Goal: Task Accomplishment & Management: Use online tool/utility

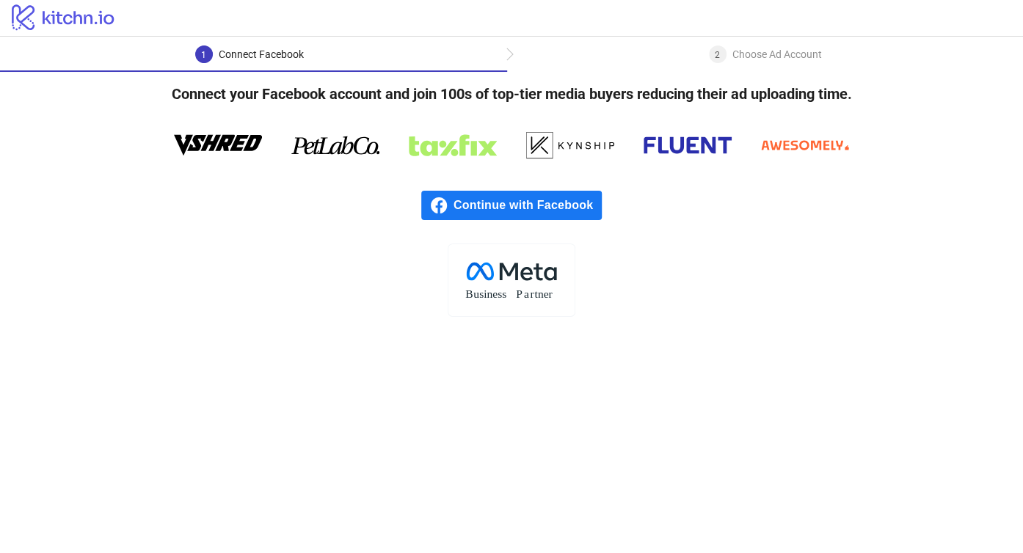
click at [531, 210] on span "Continue with Facebook" at bounding box center [527, 205] width 148 height 29
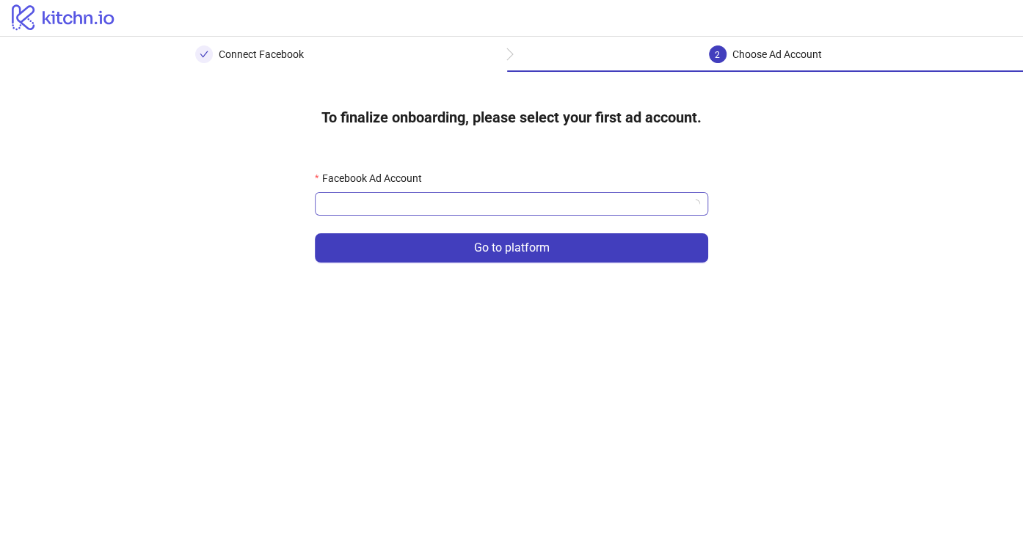
click at [505, 199] on input "Facebook Ad Account" at bounding box center [505, 204] width 362 height 22
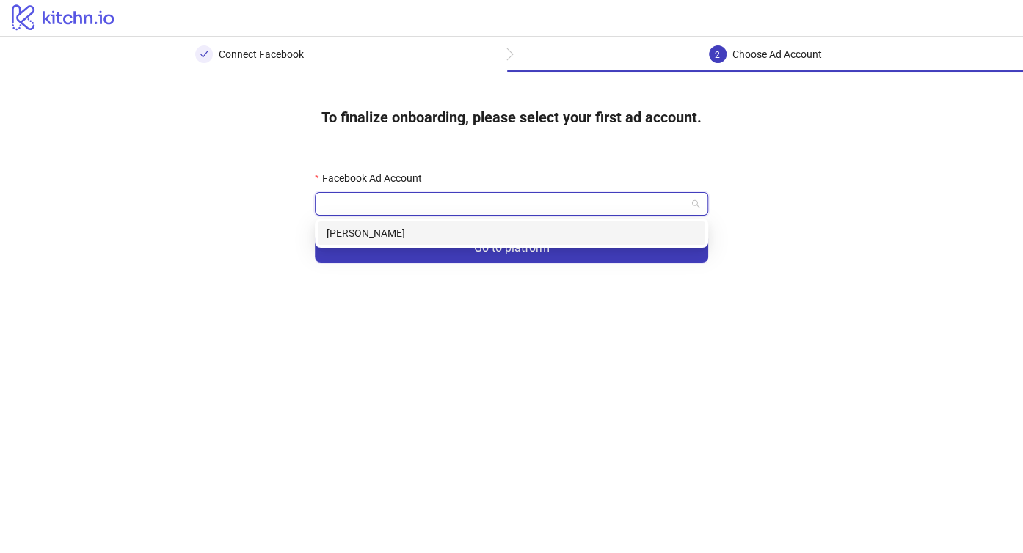
click at [481, 235] on div "[PERSON_NAME]" at bounding box center [511, 233] width 370 height 16
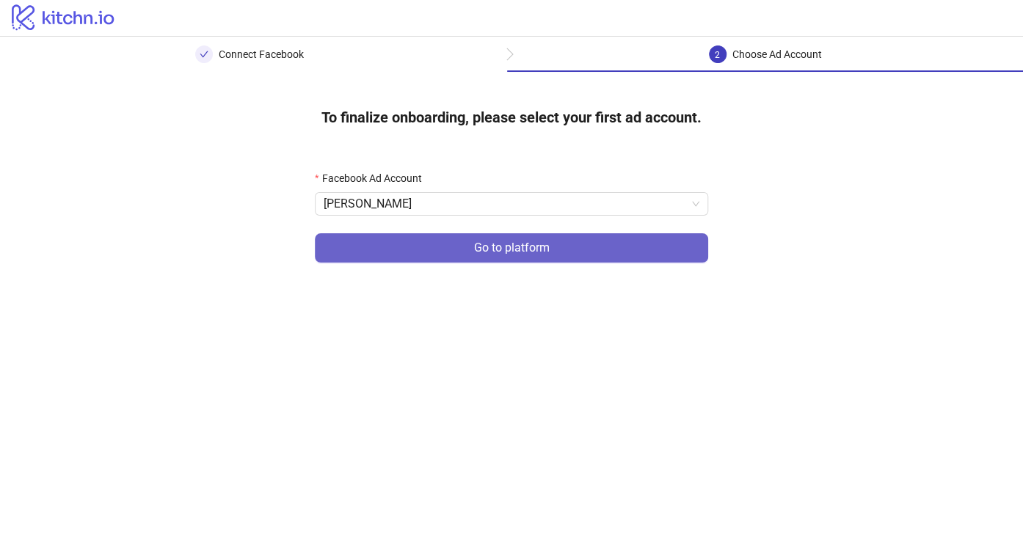
click at [475, 247] on span "Go to platform" at bounding box center [512, 247] width 76 height 13
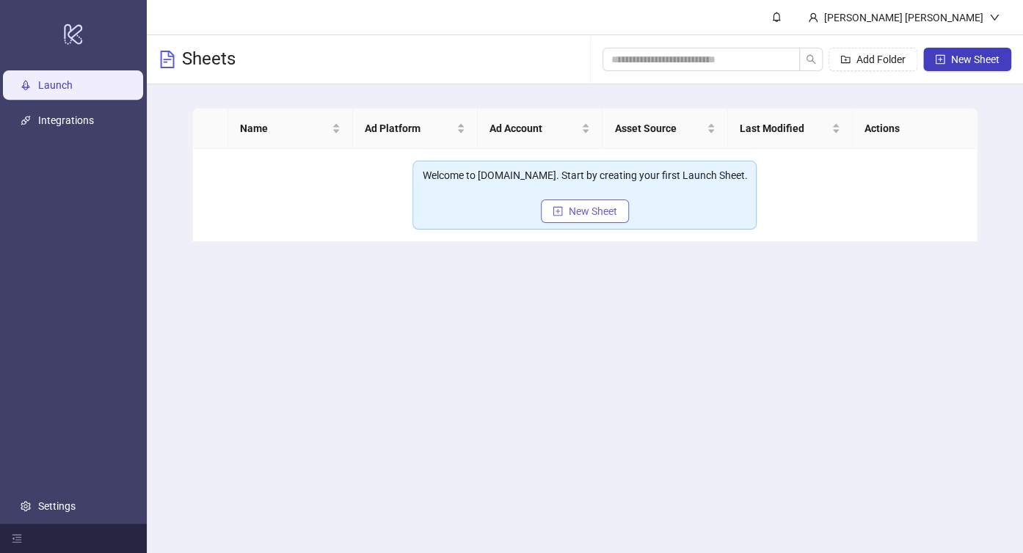
click at [558, 214] on icon "plus-square" at bounding box center [558, 211] width 10 height 10
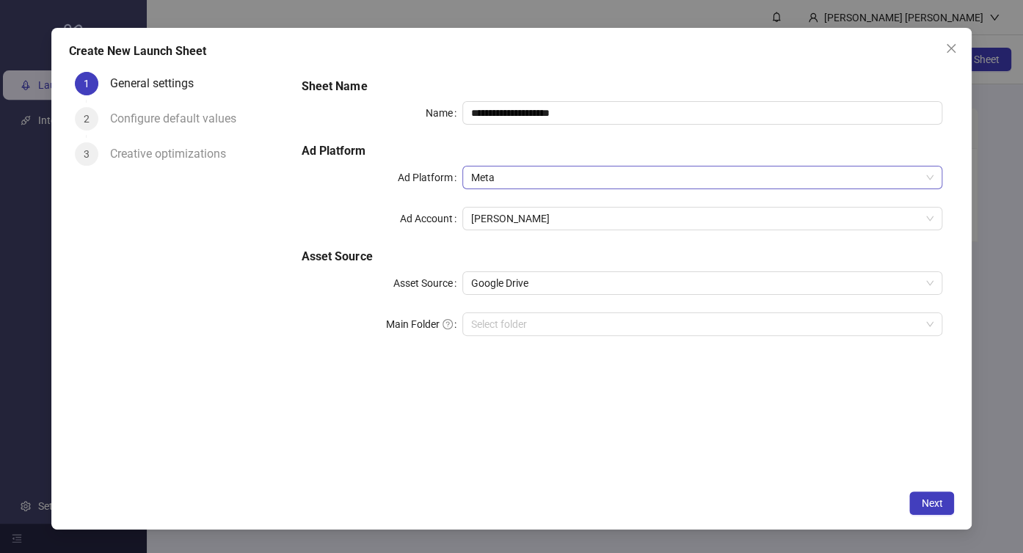
click at [555, 176] on span "Meta" at bounding box center [702, 178] width 463 height 22
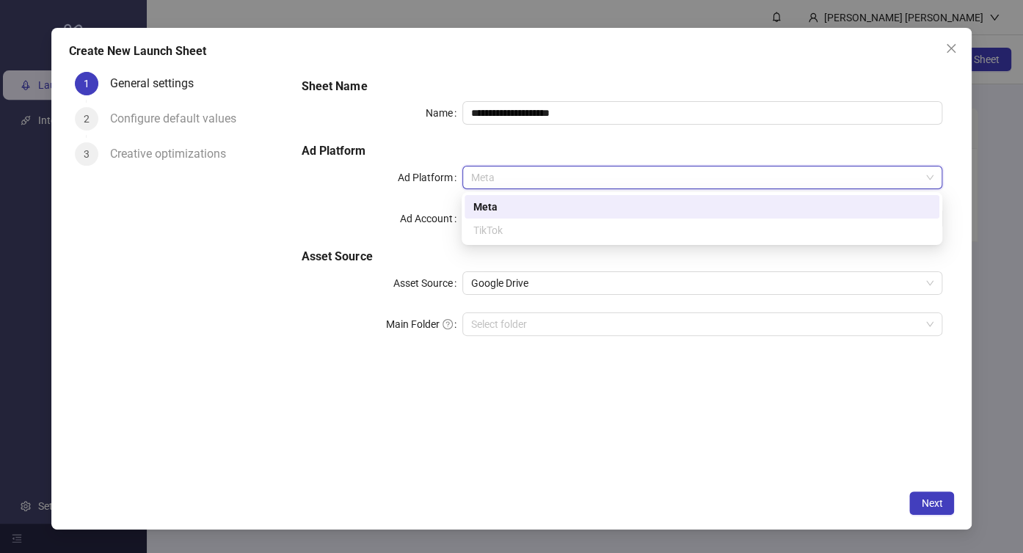
click at [555, 177] on span "Meta" at bounding box center [702, 178] width 463 height 22
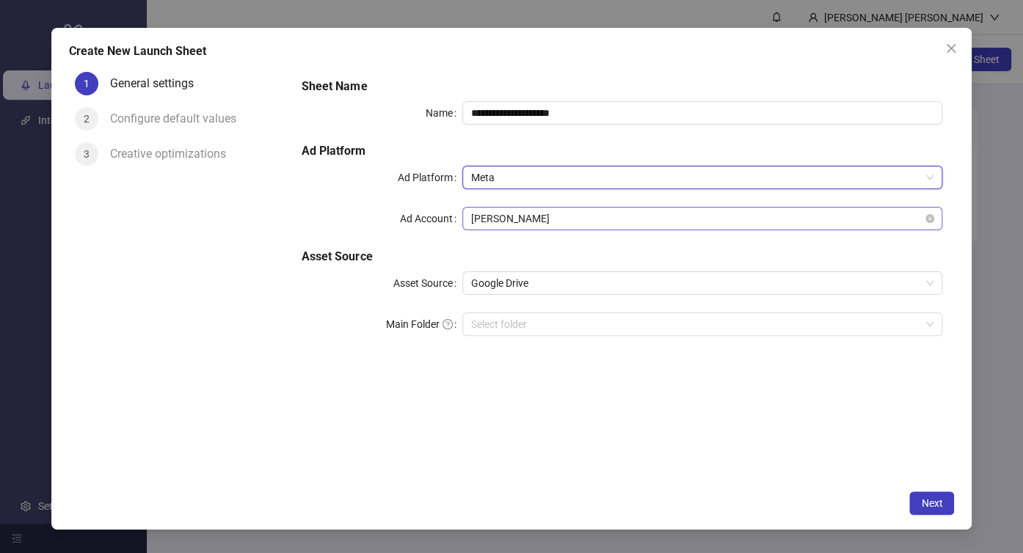
click at [539, 216] on span "[PERSON_NAME]" at bounding box center [702, 219] width 463 height 22
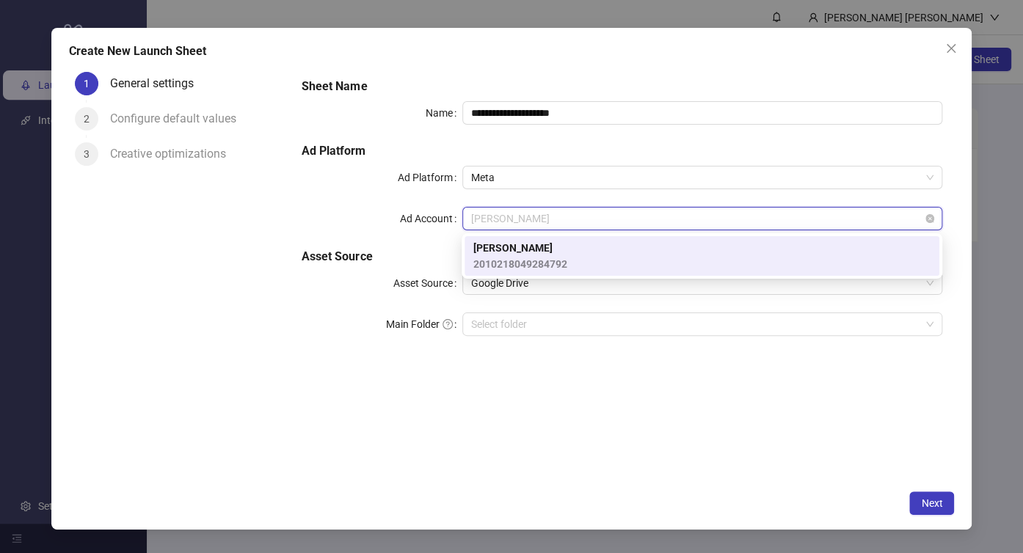
click at [539, 216] on span "[PERSON_NAME]" at bounding box center [702, 219] width 463 height 22
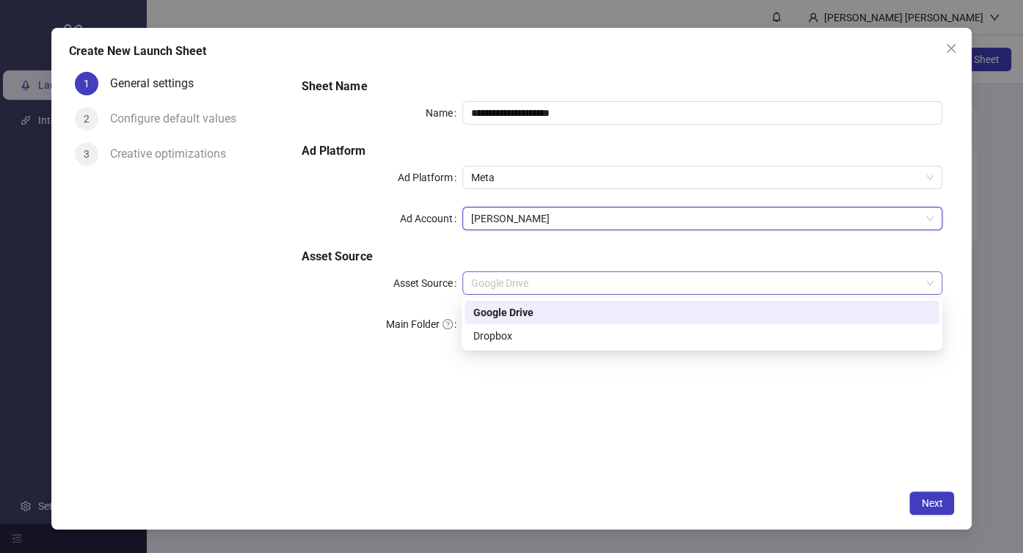
click at [523, 277] on span "Google Drive" at bounding box center [702, 283] width 463 height 22
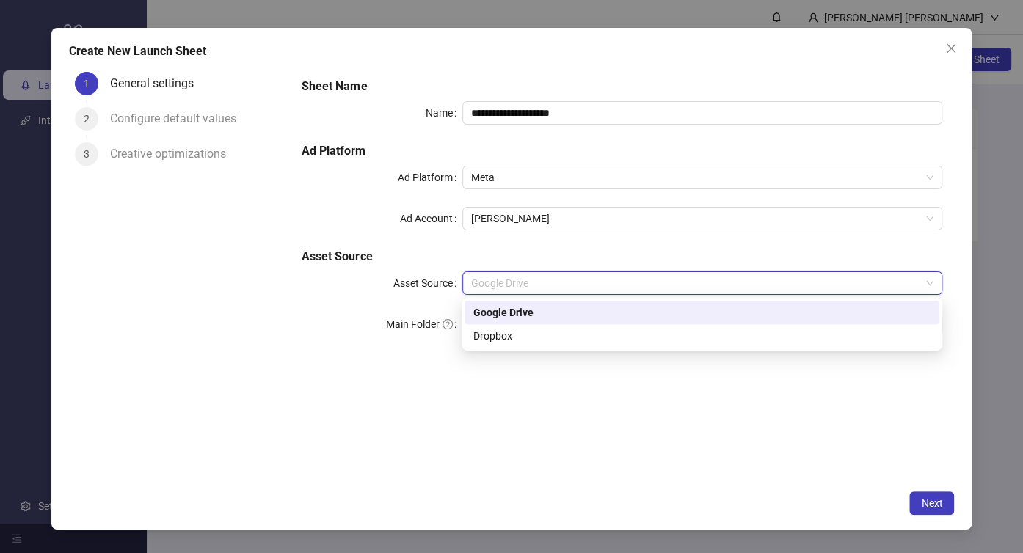
click at [523, 277] on span "Google Drive" at bounding box center [702, 283] width 463 height 22
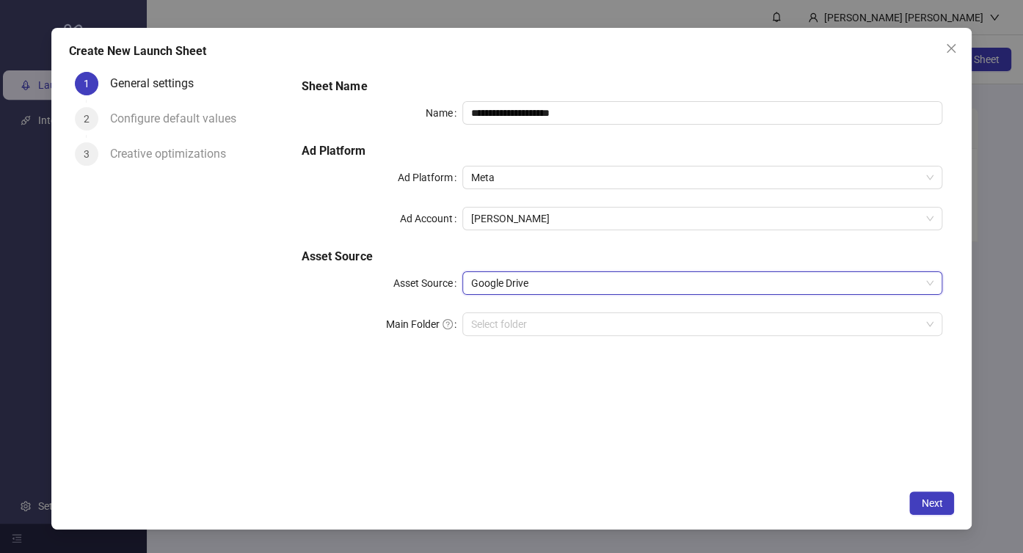
click at [523, 277] on span "Google Drive" at bounding box center [702, 283] width 463 height 22
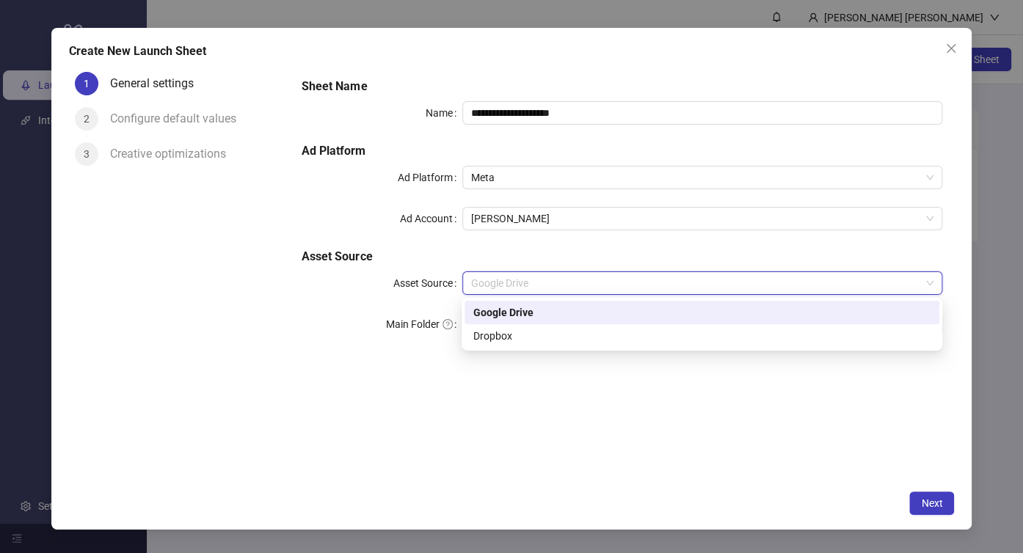
click at [521, 315] on div "Google Drive" at bounding box center [701, 312] width 457 height 16
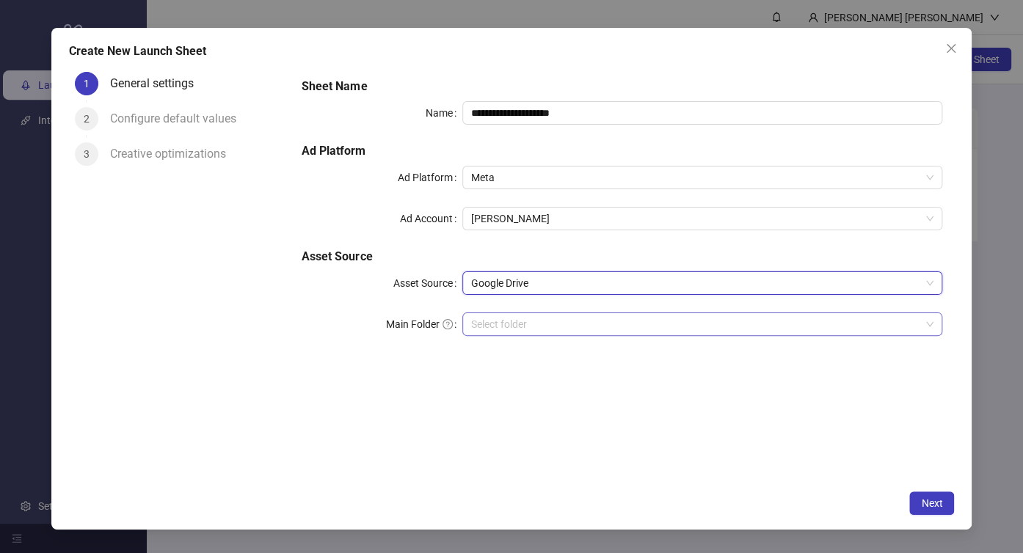
click at [525, 323] on input "Main Folder" at bounding box center [696, 324] width 450 height 22
click at [556, 284] on span "Google Drive" at bounding box center [702, 283] width 463 height 22
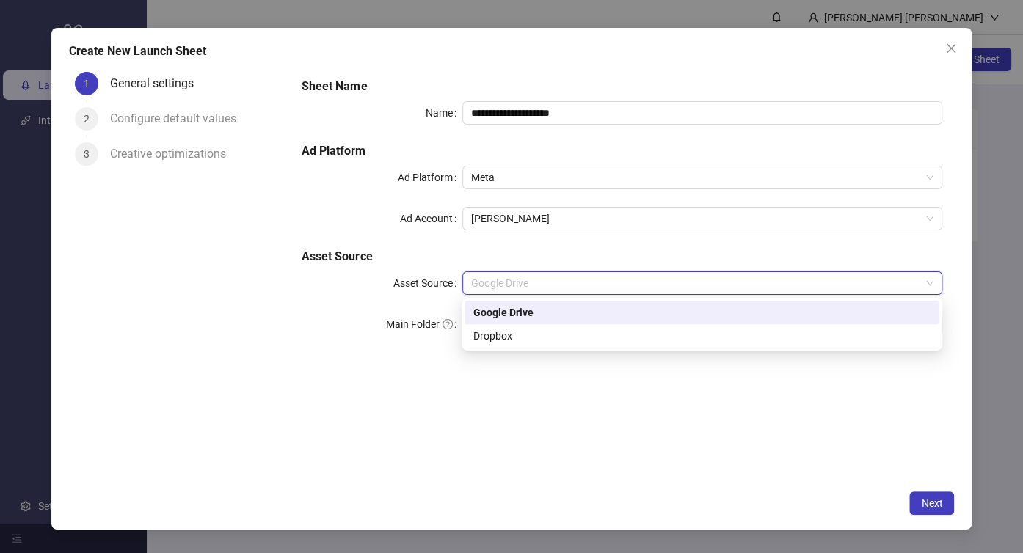
click at [546, 308] on div "Google Drive" at bounding box center [701, 312] width 457 height 16
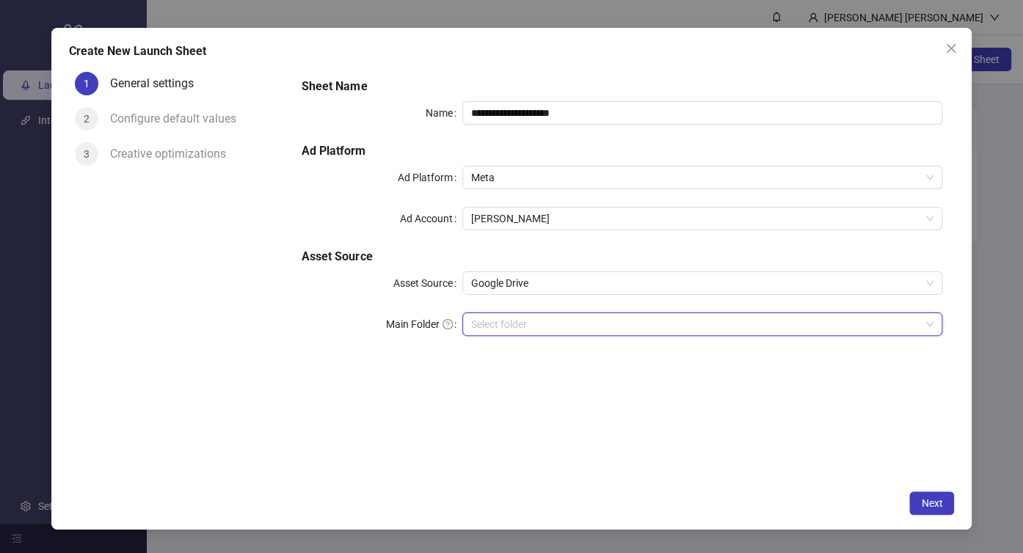
click at [540, 330] on input "Main Folder" at bounding box center [696, 324] width 450 height 22
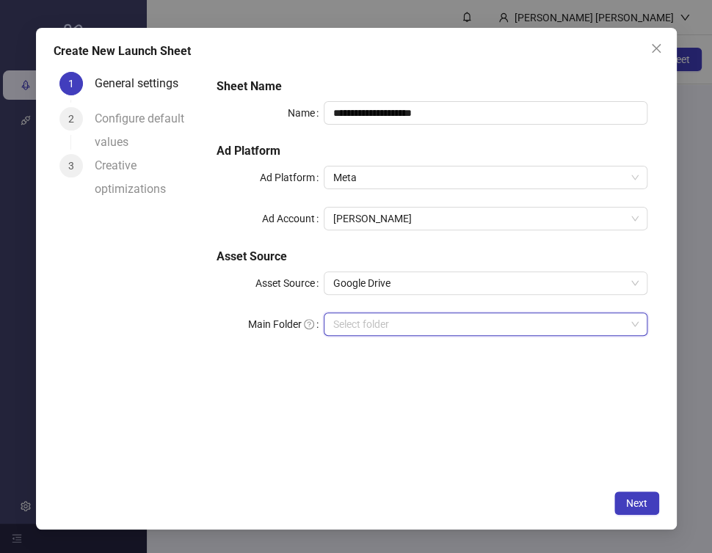
click at [392, 320] on input "Main Folder" at bounding box center [478, 324] width 292 height 22
click at [539, 326] on input "Main Folder" at bounding box center [478, 324] width 292 height 22
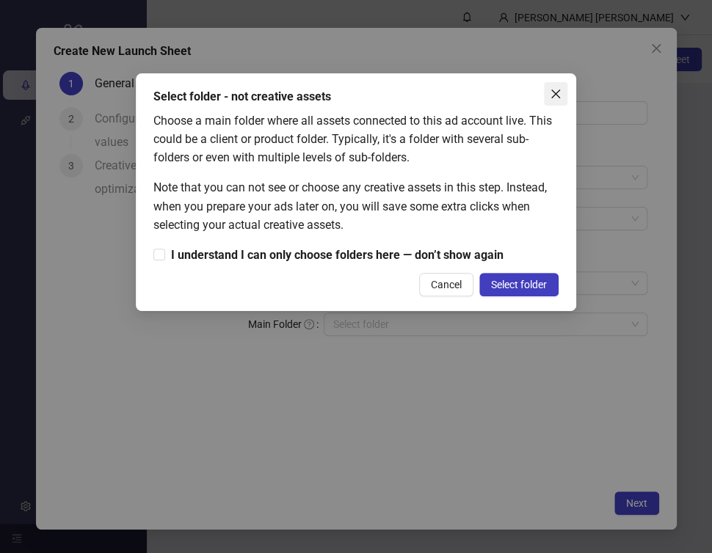
click at [554, 100] on button "Close" at bounding box center [555, 93] width 23 height 23
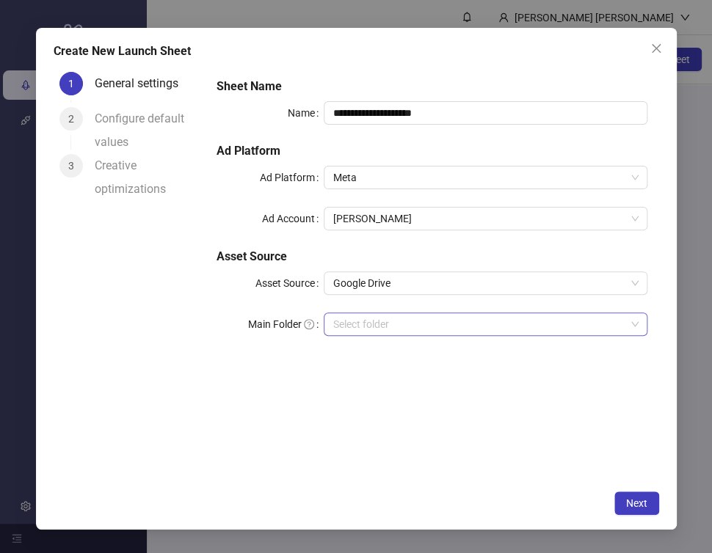
click at [563, 318] on input "Main Folder" at bounding box center [478, 324] width 292 height 22
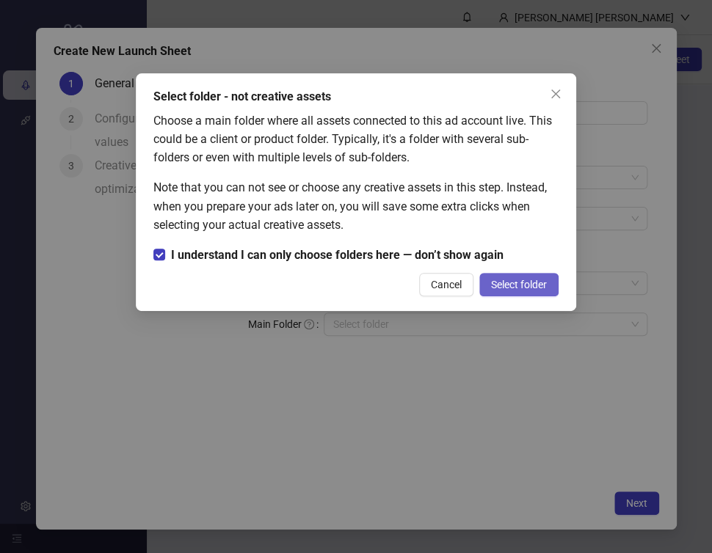
click at [541, 277] on button "Select folder" at bounding box center [518, 284] width 79 height 23
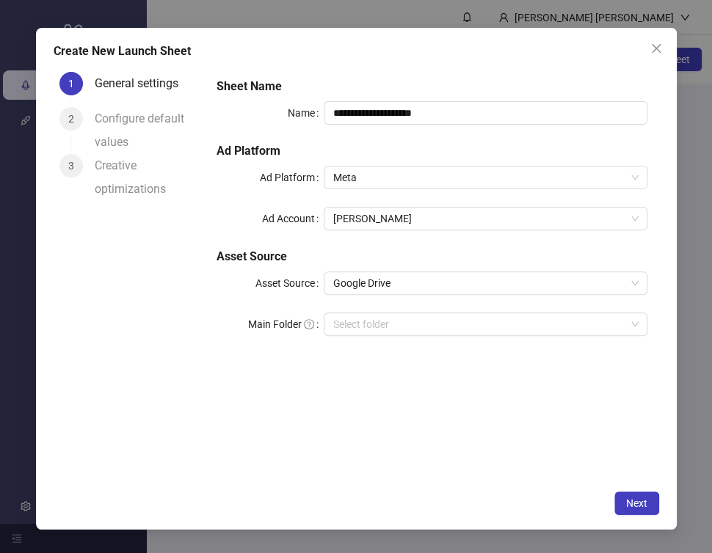
click at [343, 307] on div "**********" at bounding box center [432, 216] width 442 height 288
click at [352, 329] on input "Main Folder" at bounding box center [478, 324] width 292 height 22
click at [652, 45] on icon "close" at bounding box center [655, 48] width 9 height 9
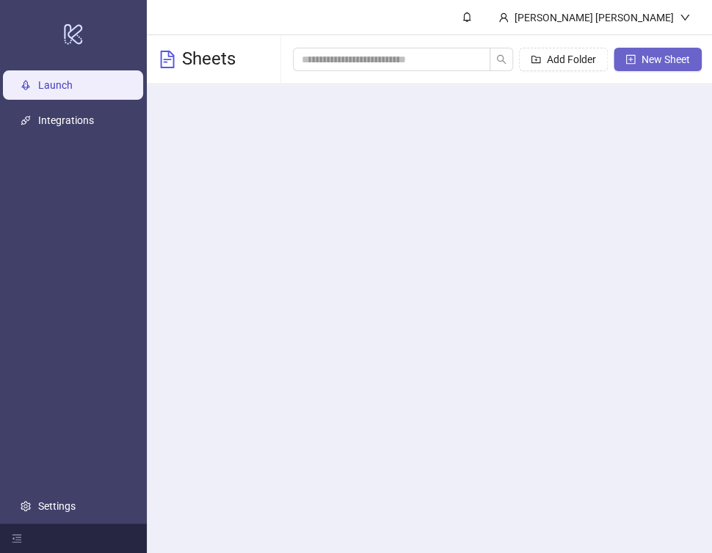
click at [615, 59] on button "New Sheet" at bounding box center [657, 59] width 88 height 23
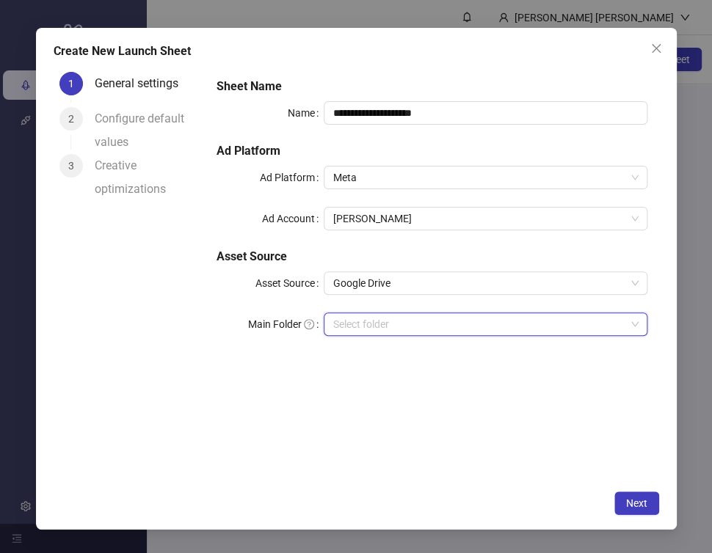
click at [411, 319] on input "Main Folder" at bounding box center [478, 324] width 292 height 22
click at [452, 332] on input "Main Folder" at bounding box center [478, 324] width 292 height 22
click at [653, 48] on icon "close" at bounding box center [656, 49] width 12 height 12
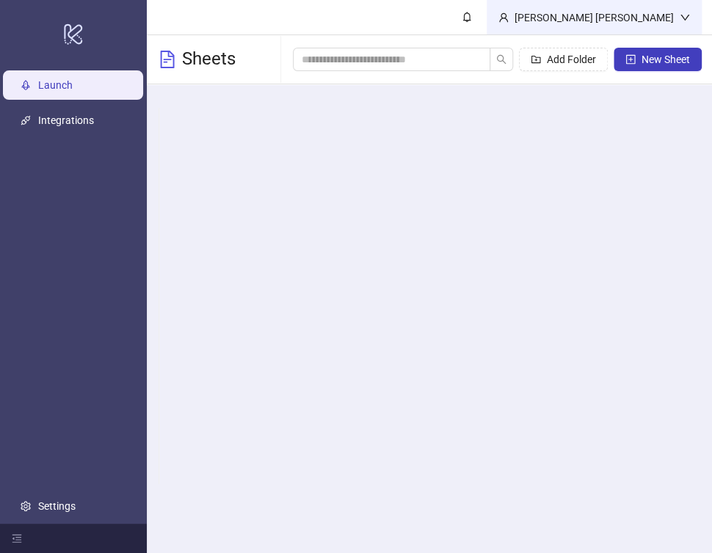
click at [668, 21] on div "[PERSON_NAME] [PERSON_NAME]" at bounding box center [593, 18] width 171 height 16
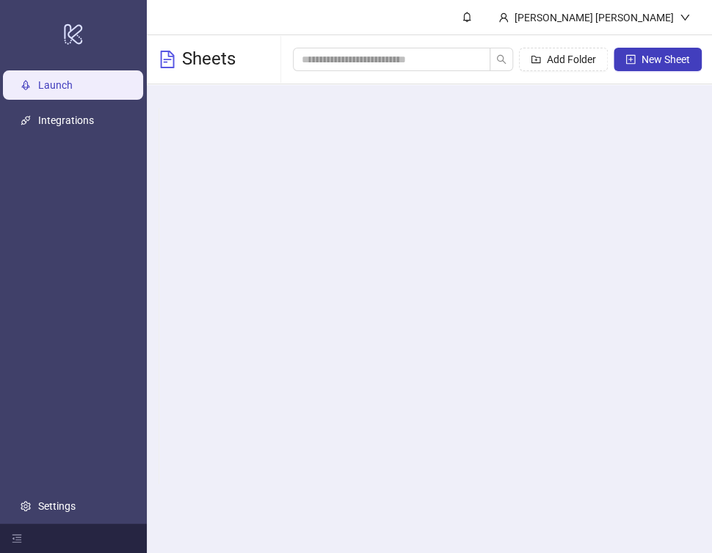
click at [373, 182] on div "Name Ad Platform Ad Account Asset Source Last Modified Actions Welcome to Kitch…" at bounding box center [430, 295] width 566 height 423
click at [41, 502] on link "Settings" at bounding box center [56, 506] width 37 height 12
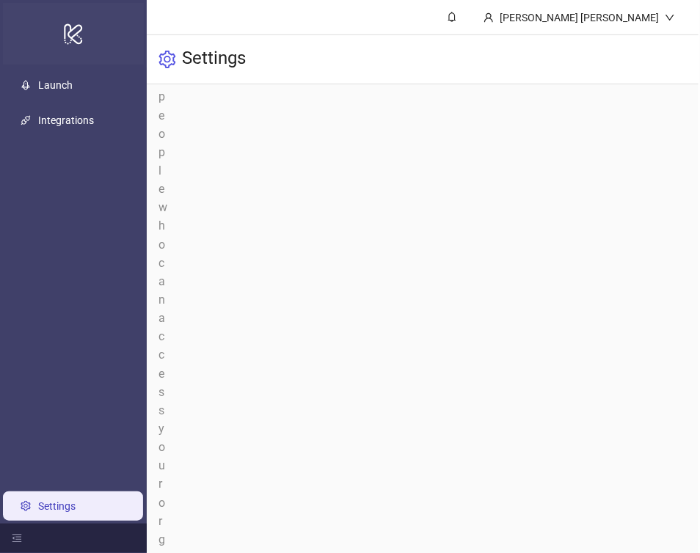
scroll to position [147, 0]
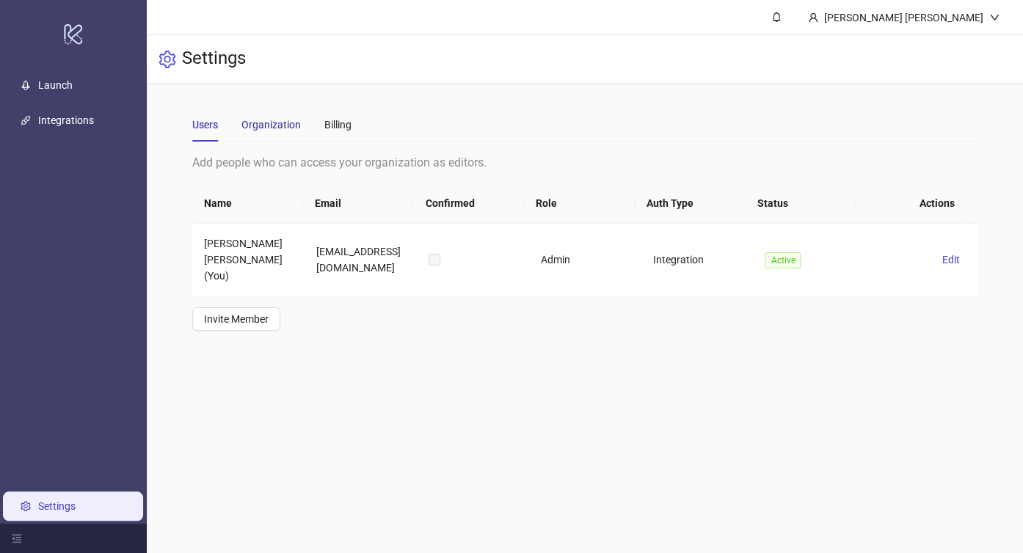
click at [264, 122] on div "Organization" at bounding box center [270, 125] width 59 height 16
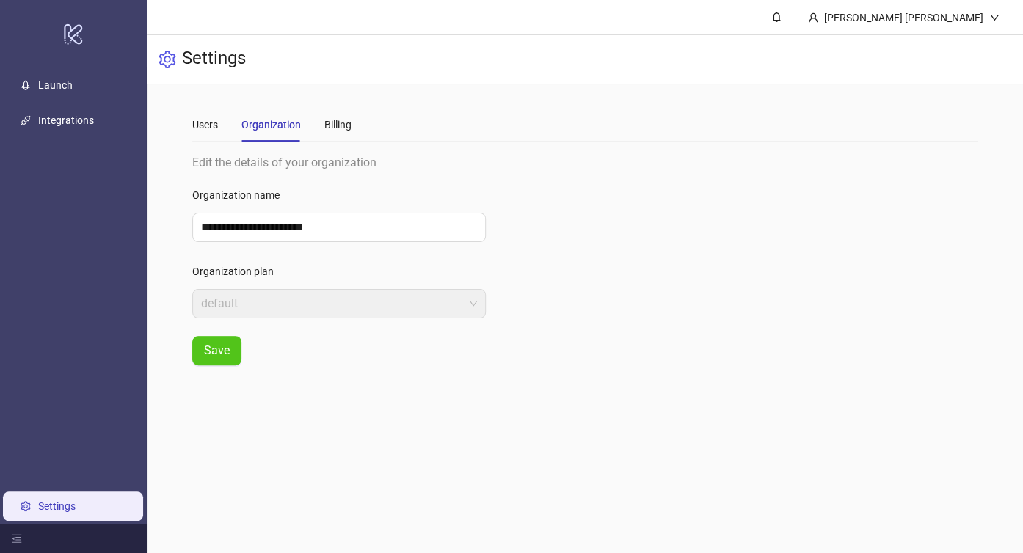
click at [351, 132] on div "Users Organization Billing" at bounding box center [584, 125] width 785 height 34
click at [338, 128] on div "Billing" at bounding box center [337, 125] width 27 height 16
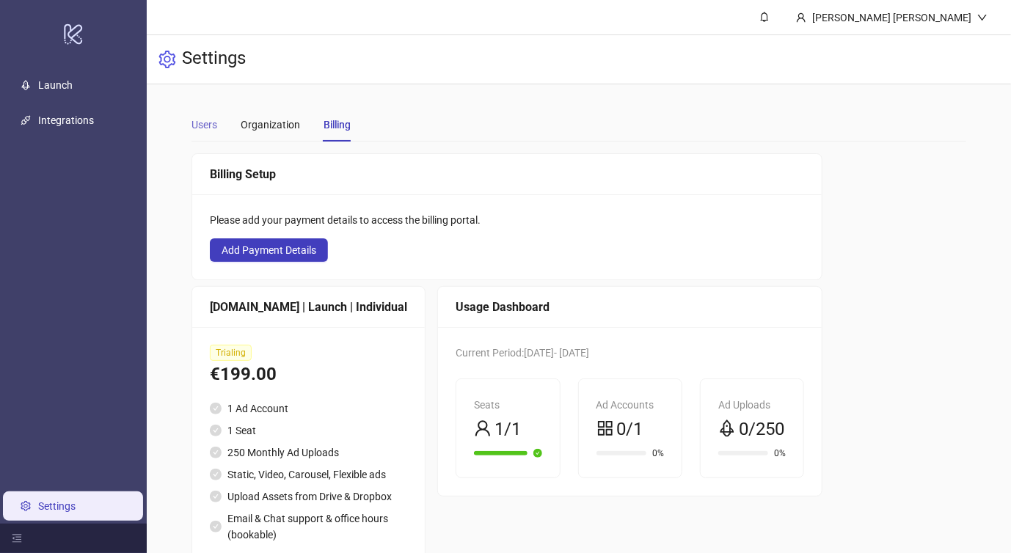
click at [208, 133] on div "Users" at bounding box center [204, 125] width 26 height 34
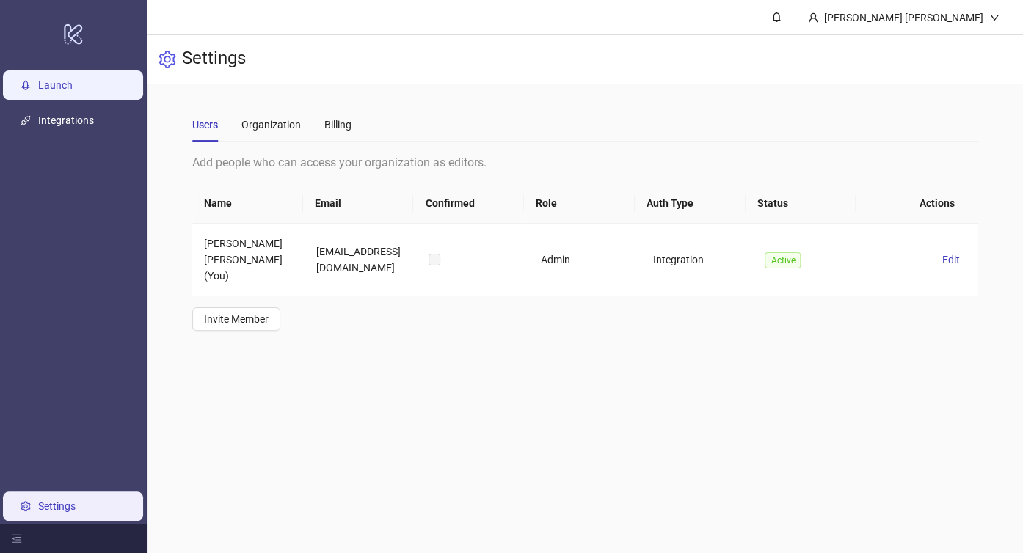
click at [59, 88] on link "Launch" at bounding box center [55, 85] width 34 height 12
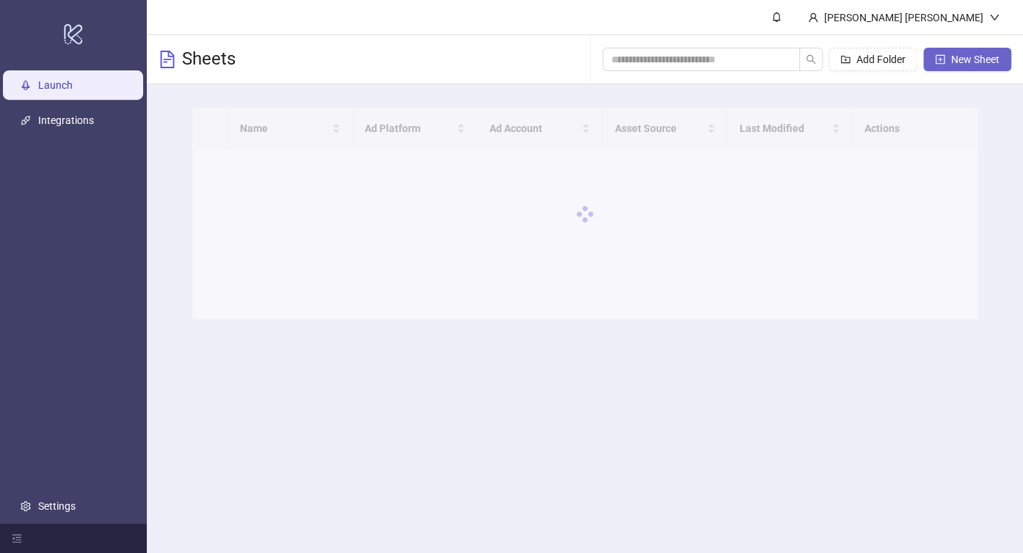
click at [962, 63] on span "New Sheet" at bounding box center [975, 60] width 48 height 12
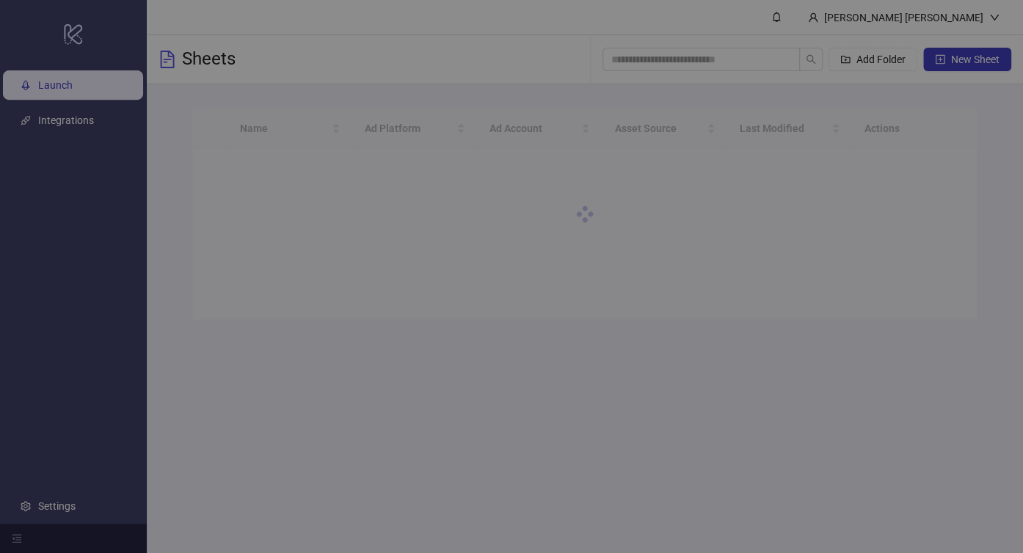
type input "**********"
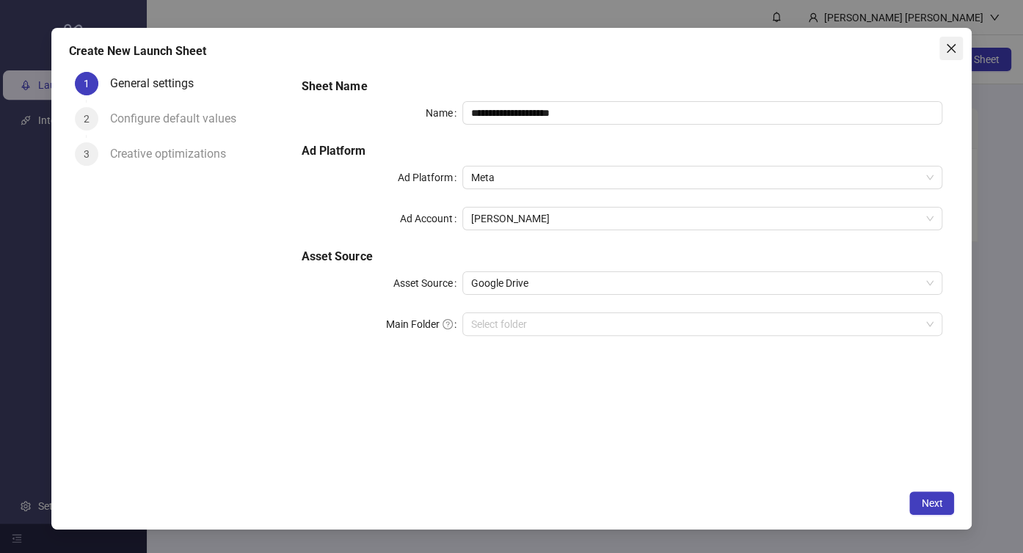
click at [940, 48] on span "Close" at bounding box center [950, 49] width 23 height 12
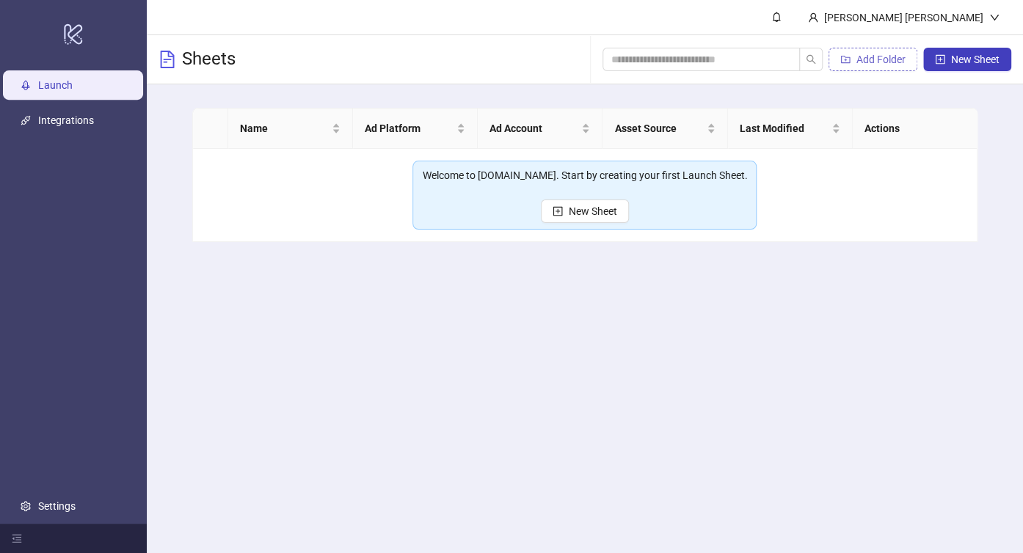
click at [901, 54] on span "Add Folder" at bounding box center [880, 60] width 49 height 12
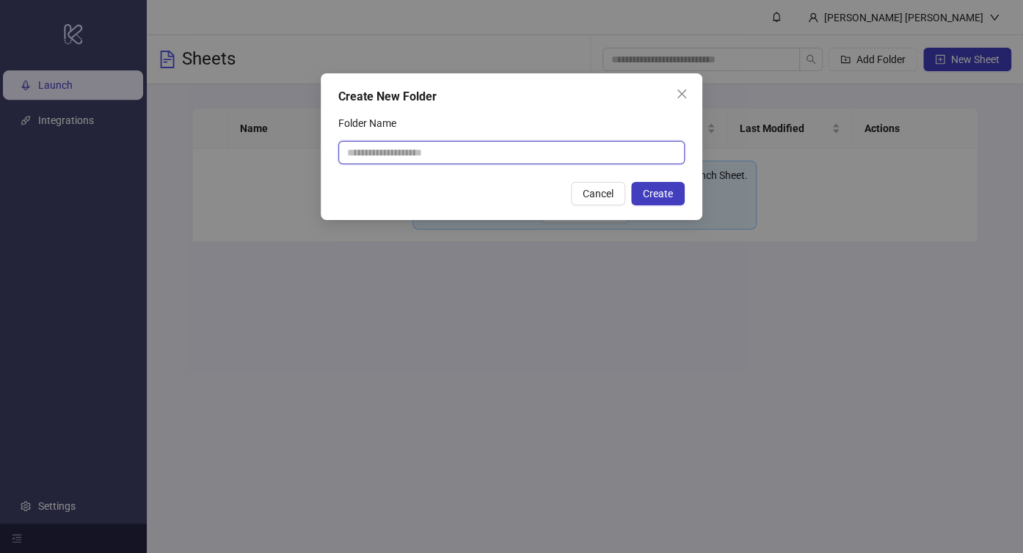
click at [635, 144] on input "Folder Name" at bounding box center [511, 152] width 346 height 23
click at [640, 144] on input "Folder Name" at bounding box center [511, 152] width 346 height 23
click at [681, 97] on icon "close" at bounding box center [682, 94] width 12 height 12
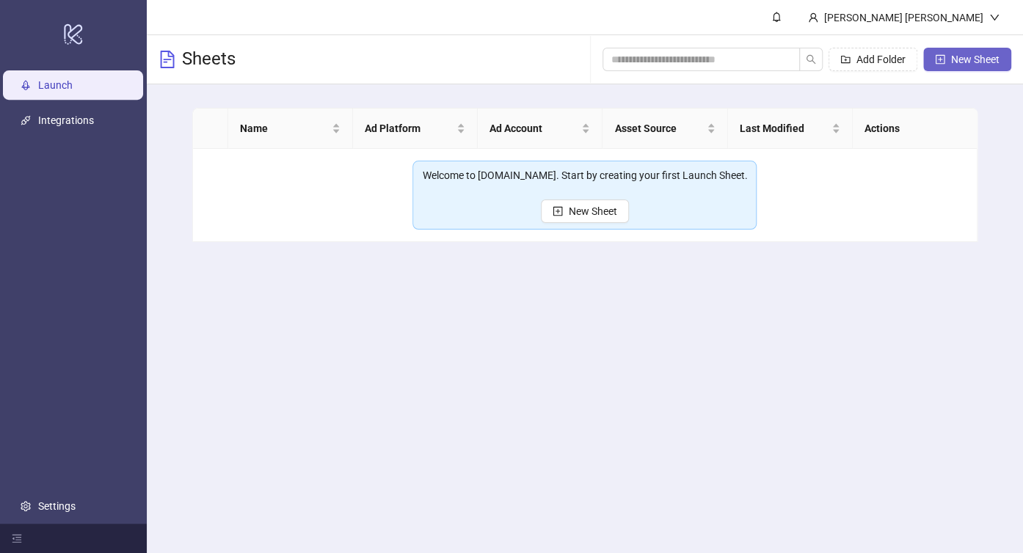
click at [963, 56] on span "New Sheet" at bounding box center [975, 60] width 48 height 12
type input "**********"
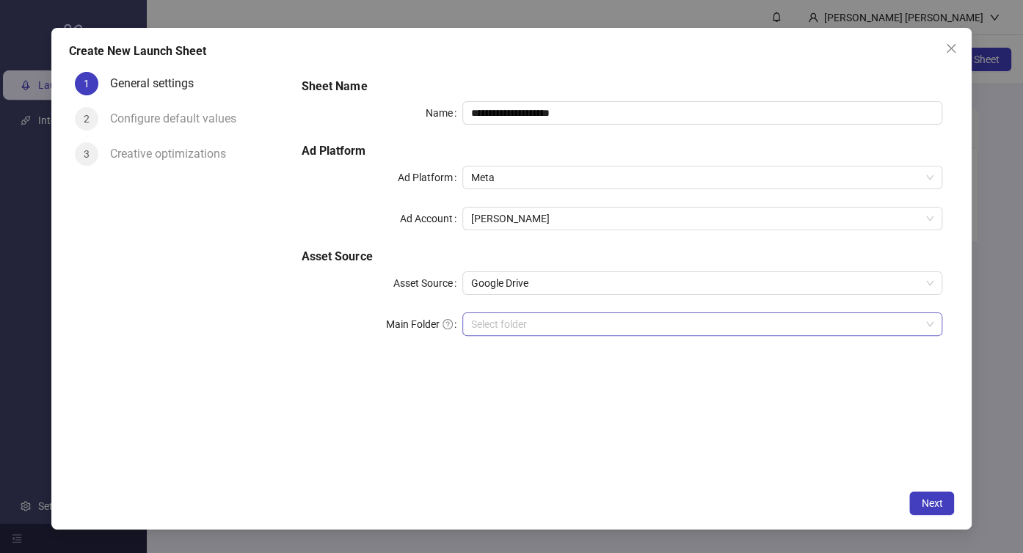
click at [499, 314] on input "Main Folder" at bounding box center [696, 324] width 450 height 22
click at [520, 318] on input "Main Folder" at bounding box center [696, 324] width 450 height 22
click at [529, 322] on span "LocaBiz" at bounding box center [702, 324] width 463 height 22
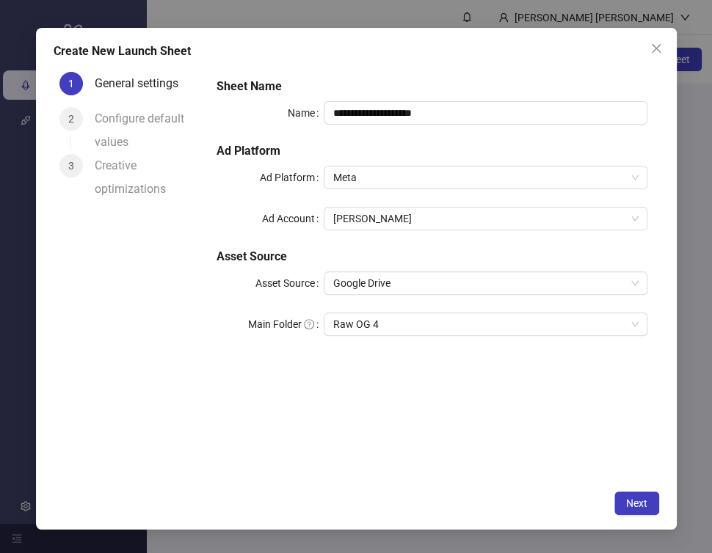
click at [709, 269] on div "**********" at bounding box center [356, 276] width 712 height 553
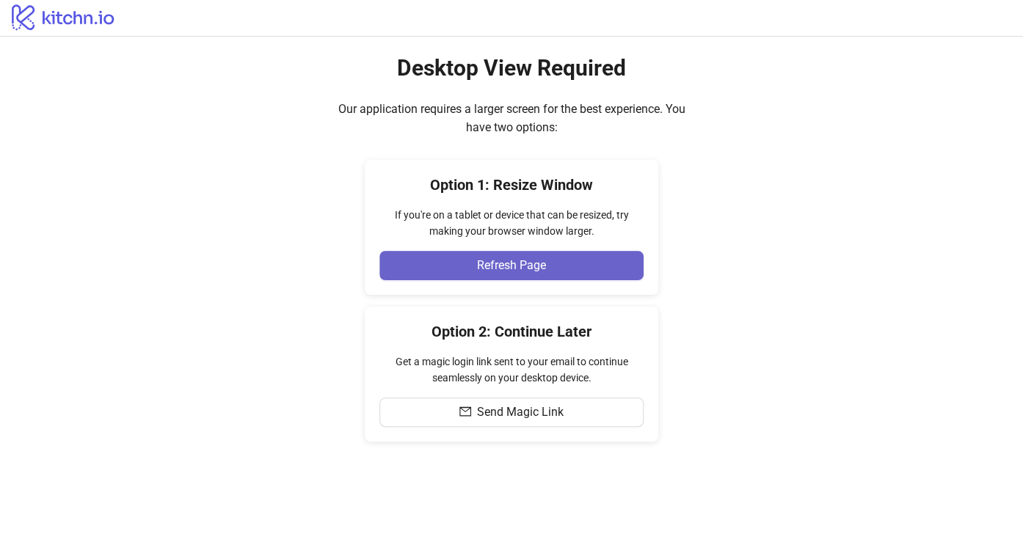
click at [472, 269] on button "Refresh Page" at bounding box center [511, 265] width 264 height 29
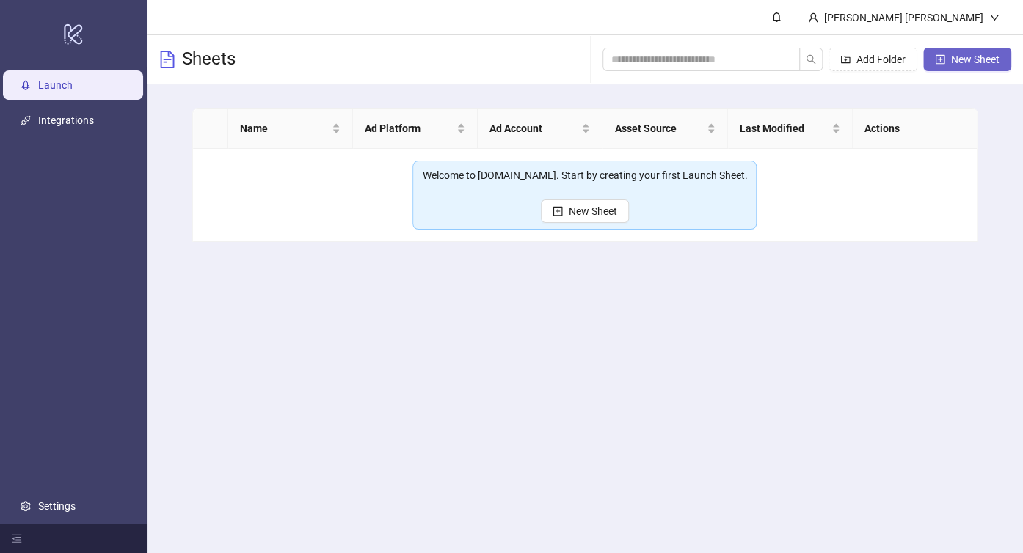
click at [962, 63] on span "New Sheet" at bounding box center [975, 60] width 48 height 12
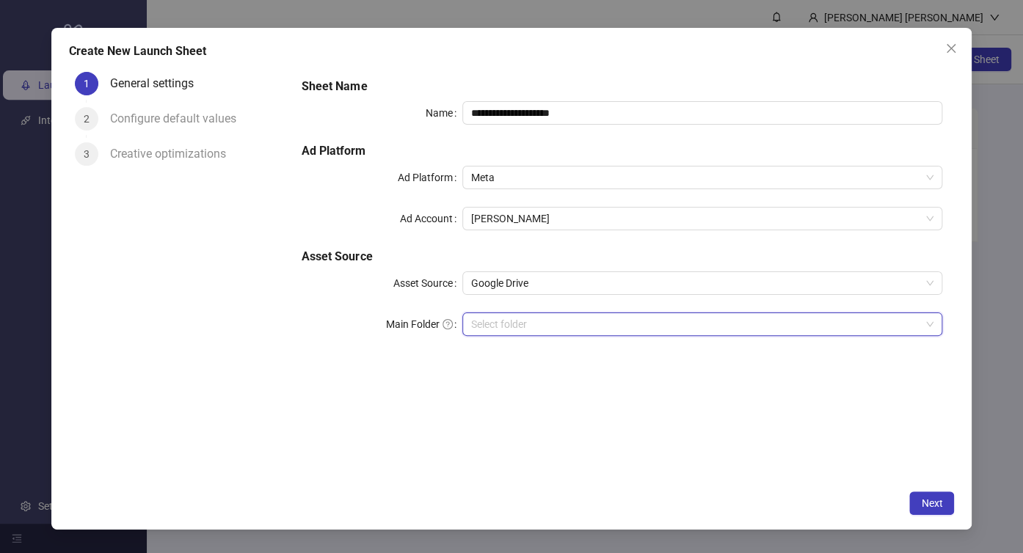
click at [522, 316] on input "Main Folder" at bounding box center [696, 324] width 450 height 22
click at [522, 321] on input "Main Folder" at bounding box center [696, 324] width 450 height 22
click at [951, 53] on icon "close" at bounding box center [951, 49] width 12 height 12
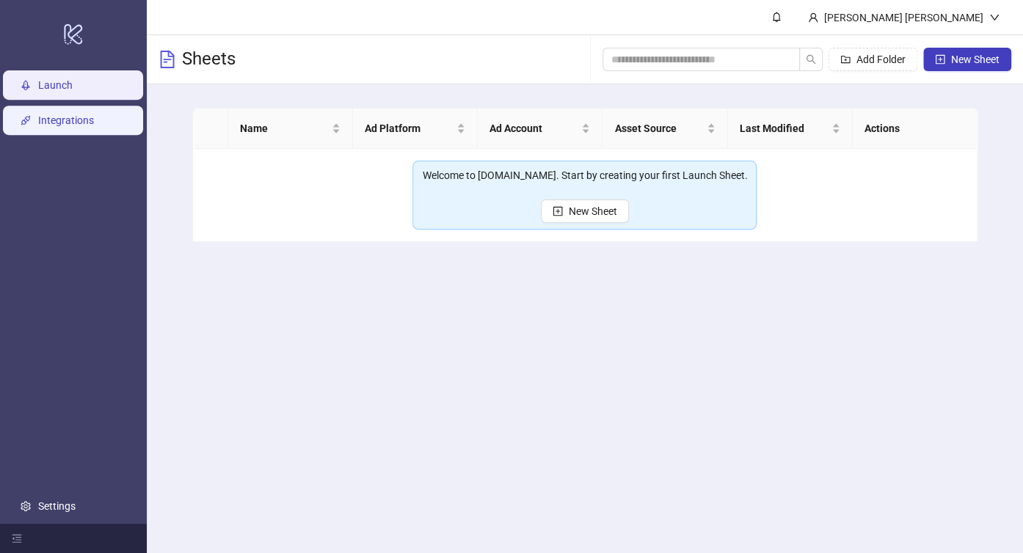
click at [79, 123] on link "Integrations" at bounding box center [66, 120] width 56 height 12
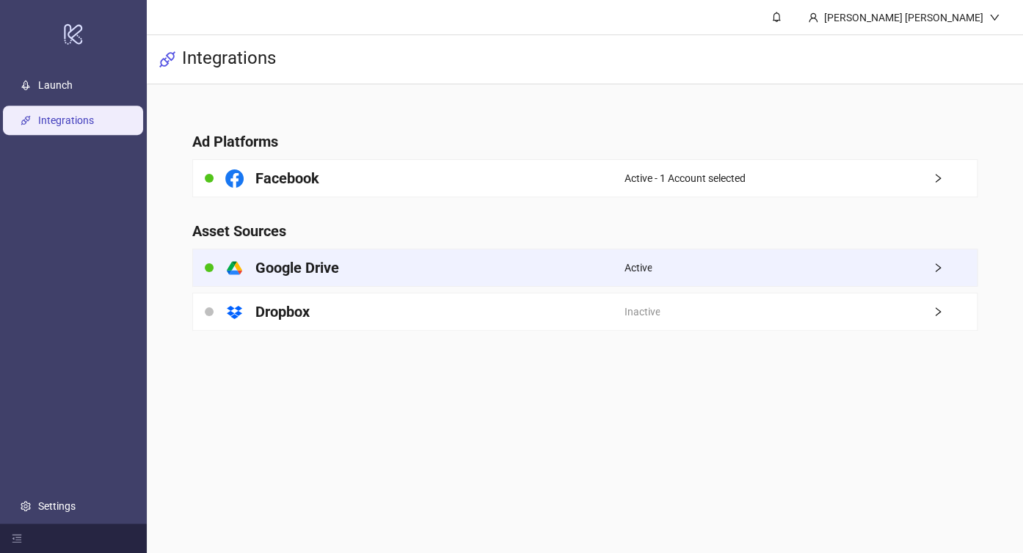
click at [943, 273] on div "Active" at bounding box center [800, 267] width 353 height 37
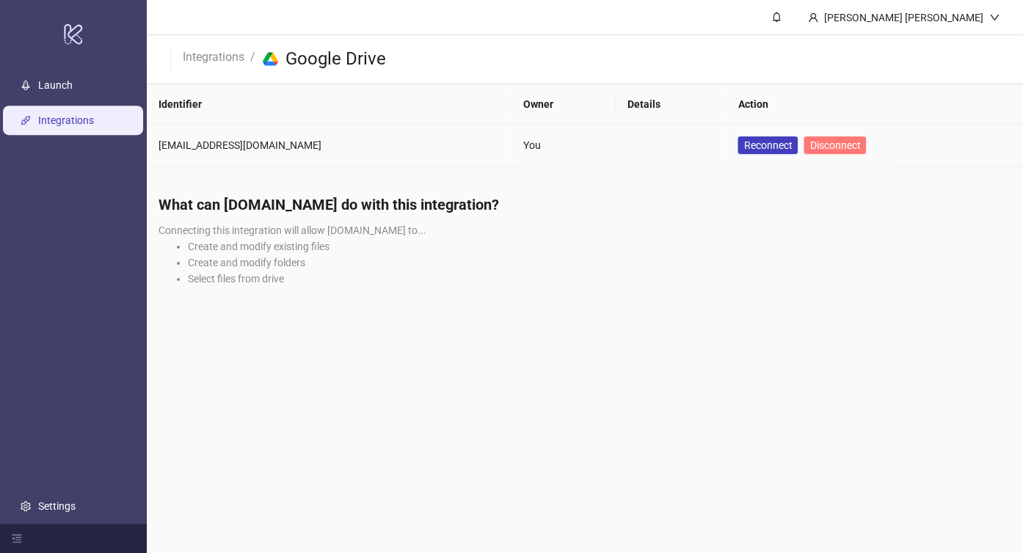
click at [803, 153] on button "Disconnect" at bounding box center [834, 145] width 62 height 18
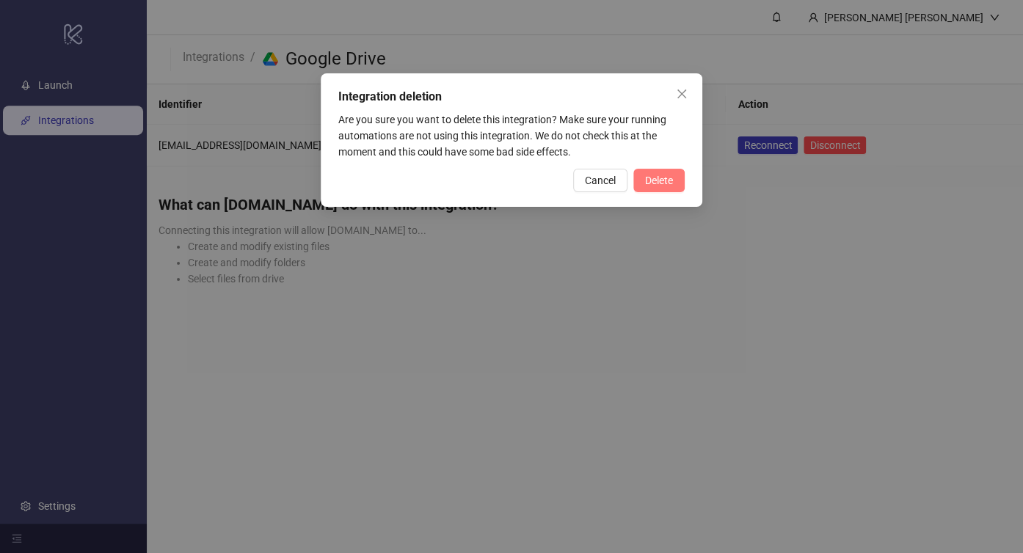
click at [673, 176] on button "Delete" at bounding box center [658, 180] width 51 height 23
